Goal: Task Accomplishment & Management: Use online tool/utility

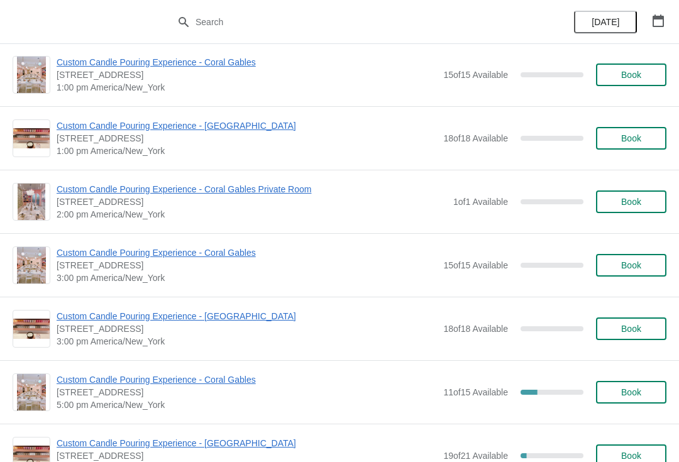
scroll to position [299, 0]
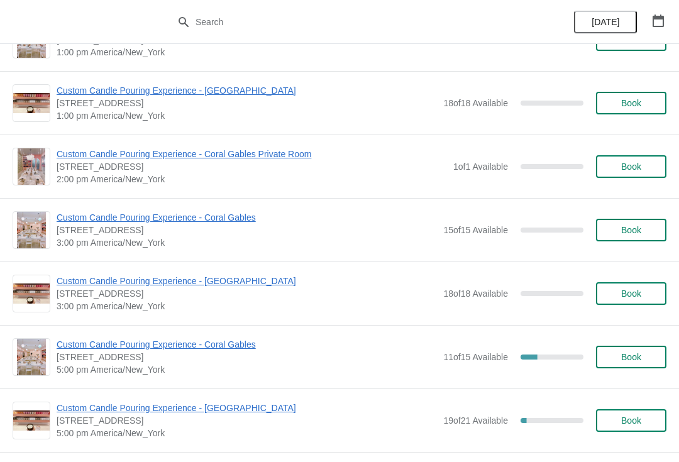
click at [101, 350] on span "Custom Candle Pouring Experience - Coral Gables" at bounding box center [247, 344] width 380 height 13
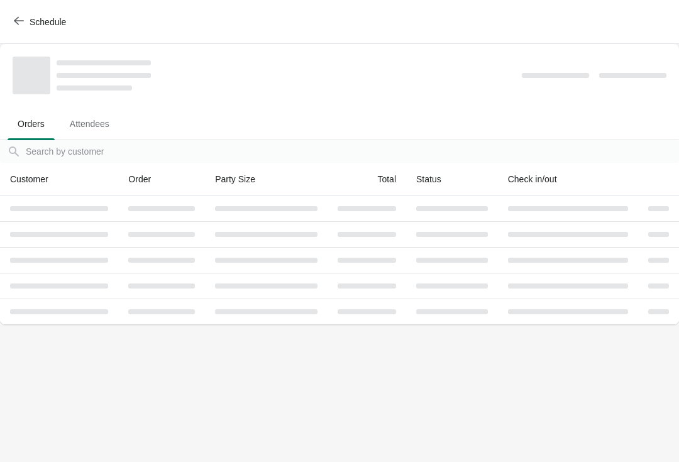
scroll to position [0, 0]
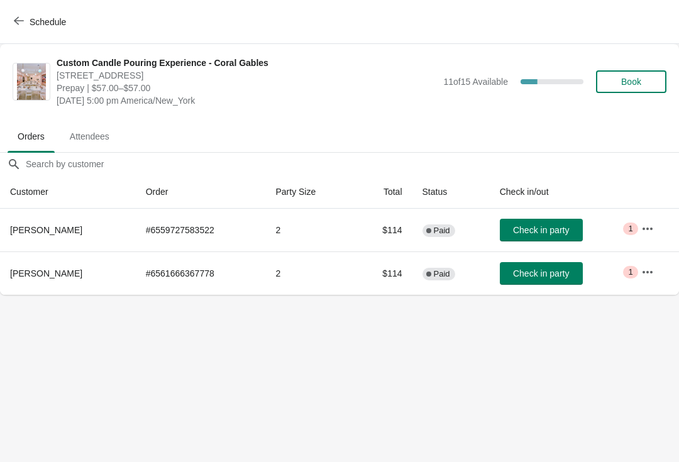
click at [649, 229] on icon "button" at bounding box center [647, 229] width 13 height 13
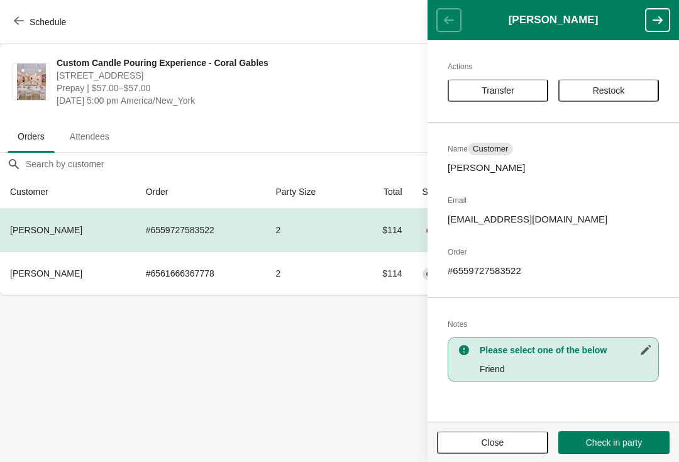
click at [479, 91] on span "Transfer" at bounding box center [498, 90] width 78 height 10
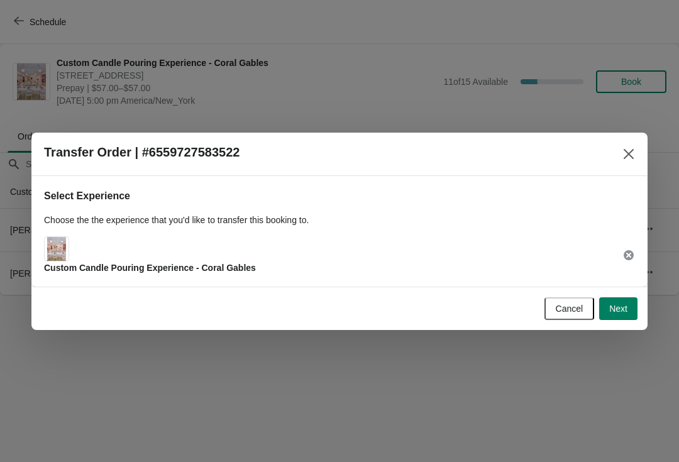
click at [87, 248] on div "Custom Candle Pouring Experience - Coral Gables" at bounding box center [150, 255] width 212 height 38
click at [626, 309] on span "Next" at bounding box center [618, 309] width 18 height 10
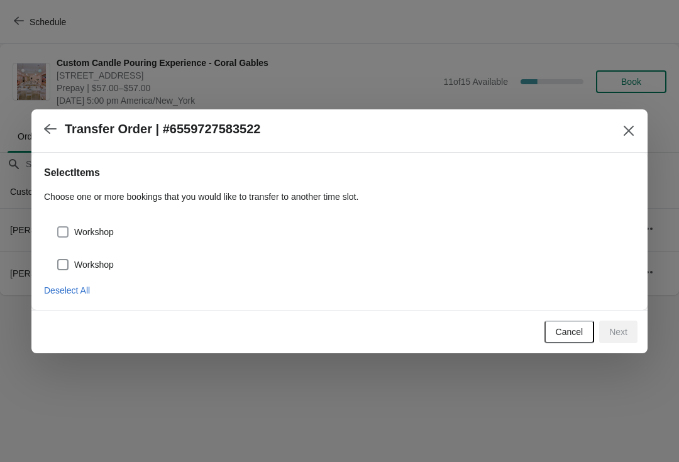
click at [75, 233] on span "Workshop" at bounding box center [94, 232] width 40 height 13
click at [58, 227] on input "Workshop" at bounding box center [57, 226] width 1 height 1
checkbox input "true"
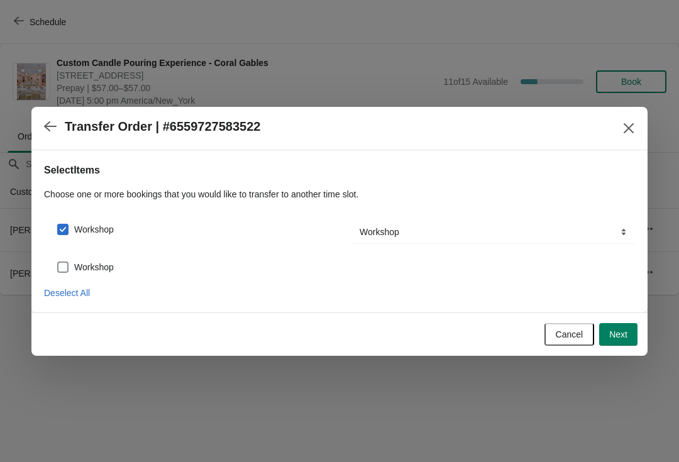
click at [68, 262] on span at bounding box center [62, 267] width 11 height 11
click at [58, 262] on input "Workshop" at bounding box center [57, 262] width 1 height 1
checkbox input "true"
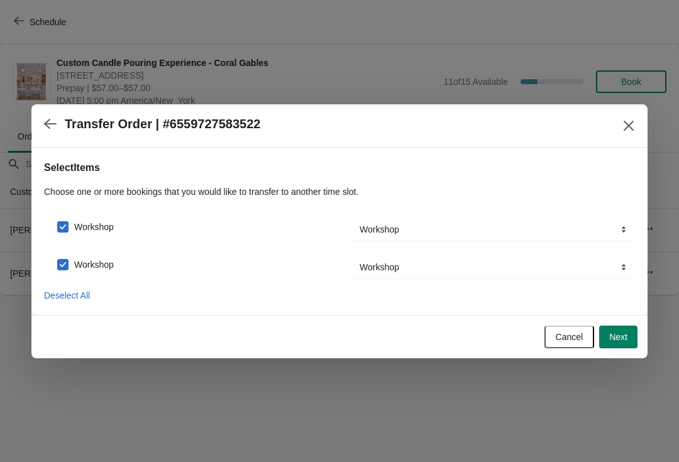
click at [611, 328] on button "Next" at bounding box center [618, 337] width 38 height 23
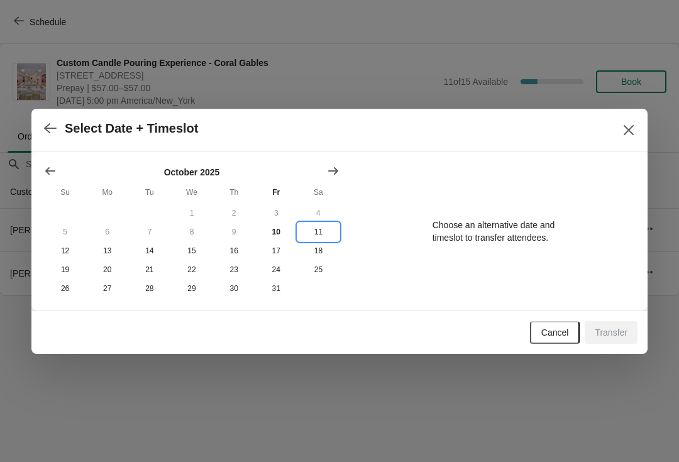
click at [321, 223] on button "11" at bounding box center [318, 232] width 42 height 19
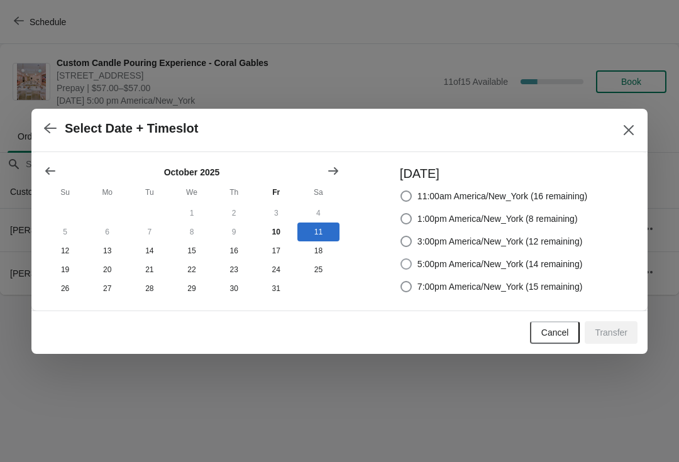
click at [405, 258] on span at bounding box center [405, 263] width 11 height 11
click at [401, 258] on input "5:00pm America/New_York (14 remaining)" at bounding box center [400, 258] width 1 height 1
radio input "true"
click at [604, 334] on span "Transfer" at bounding box center [611, 333] width 33 height 10
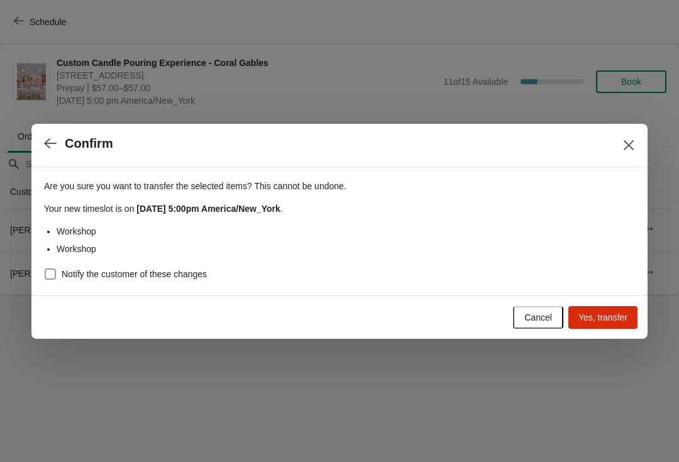
click at [92, 274] on span "Notify the customer of these changes" at bounding box center [134, 274] width 145 height 13
click at [45, 269] on input "Notify the customer of these changes" at bounding box center [45, 268] width 1 height 1
checkbox input "true"
click at [602, 307] on button "Yes, transfer" at bounding box center [602, 317] width 69 height 23
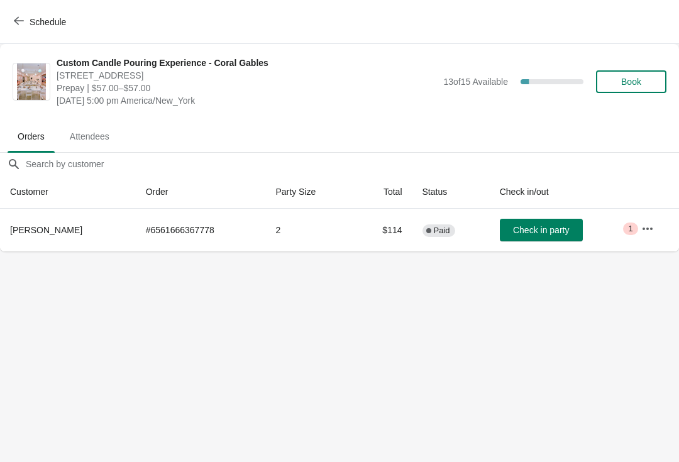
click at [31, 31] on button "Schedule" at bounding box center [41, 22] width 70 height 23
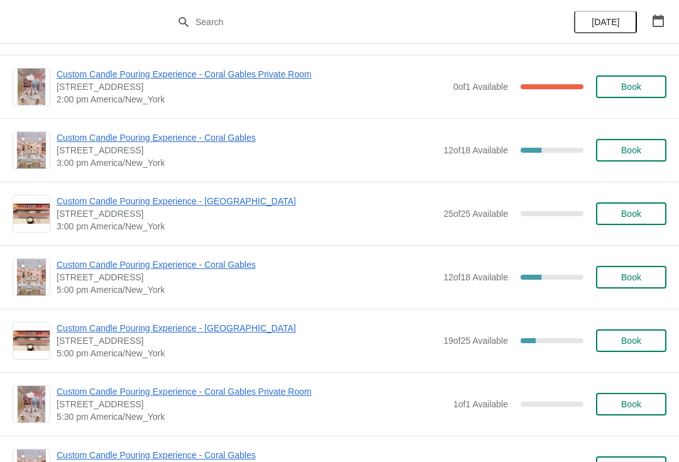
scroll to position [1441, 0]
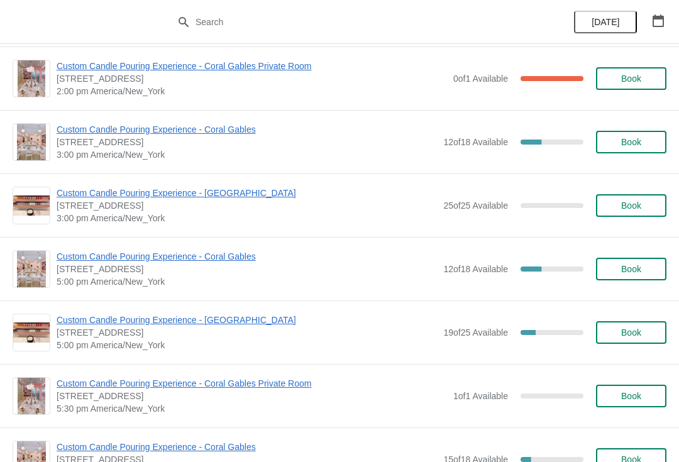
click at [189, 321] on span "Custom Candle Pouring Experience - [GEOGRAPHIC_DATA]" at bounding box center [247, 320] width 380 height 13
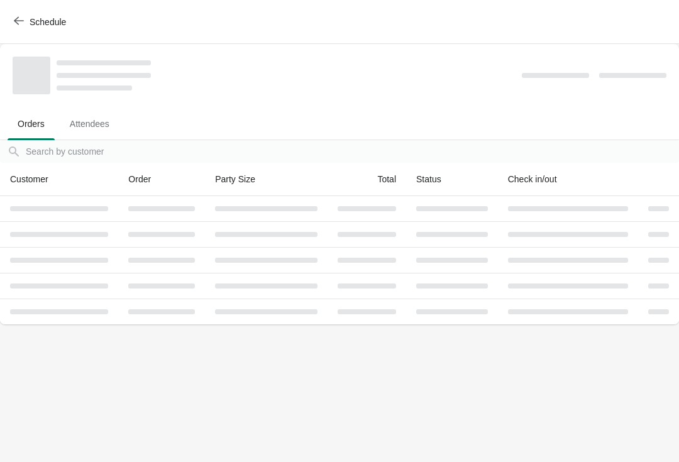
scroll to position [0, 0]
click at [26, 17] on span "Schedule" at bounding box center [41, 22] width 50 height 12
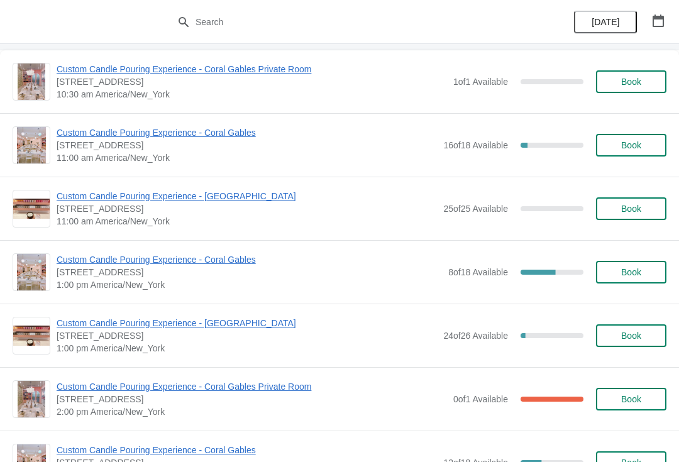
scroll to position [1332, 0]
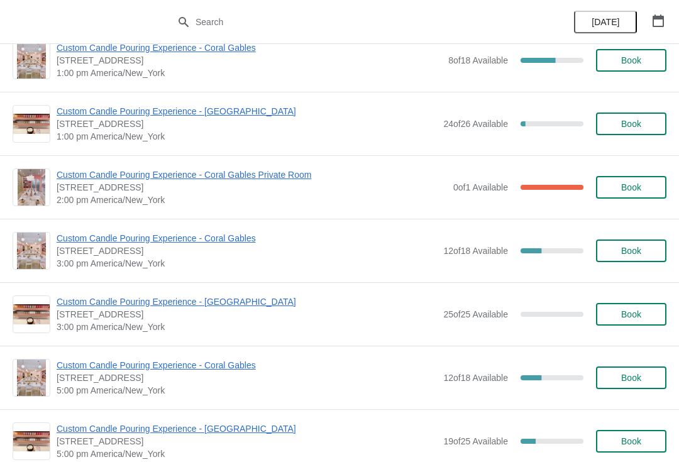
click at [241, 360] on span "Custom Candle Pouring Experience - Coral Gables" at bounding box center [247, 365] width 380 height 13
